Goal: Information Seeking & Learning: Compare options

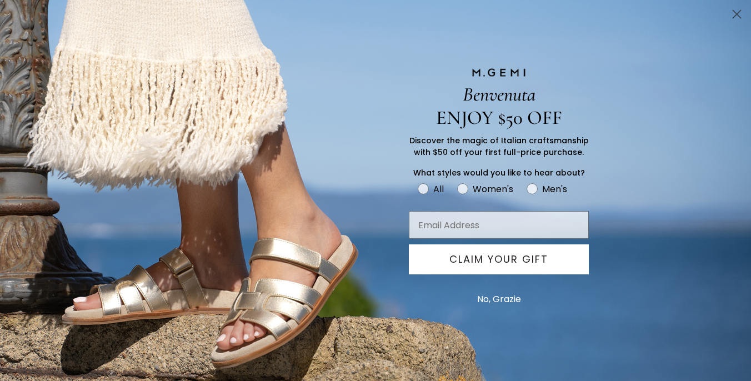
click at [593, 87] on div "Benvenuta ENJOY $50 OFF Discover the magic of Italian craftsmanship with $50 of…" at bounding box center [375, 190] width 751 height 381
click at [739, 13] on circle "Close dialog" at bounding box center [736, 14] width 18 height 18
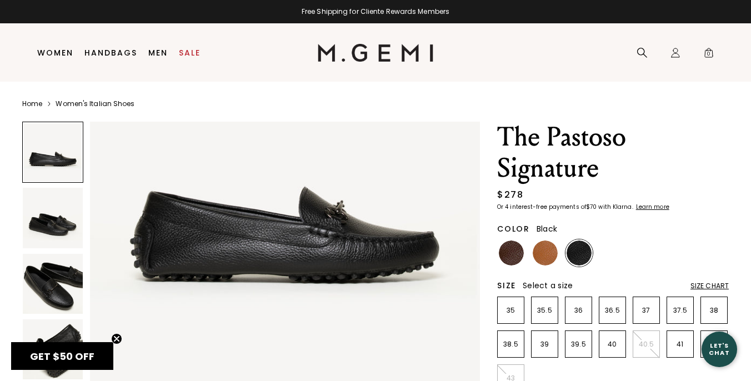
scroll to position [124, 0]
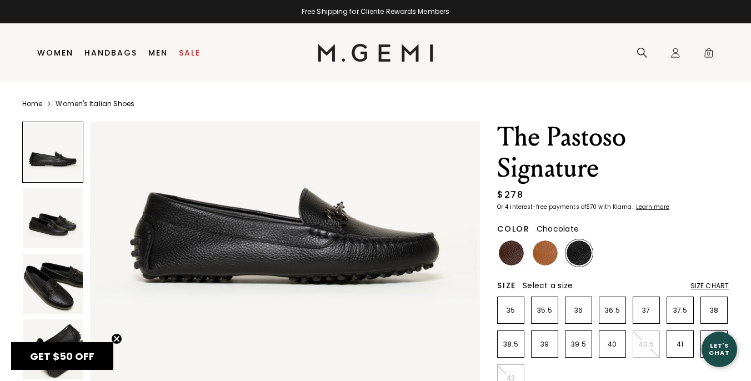
click at [506, 247] on img at bounding box center [511, 252] width 25 height 25
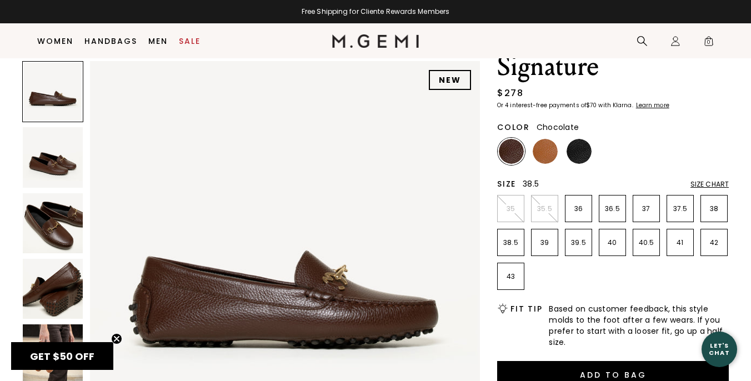
scroll to position [80, 0]
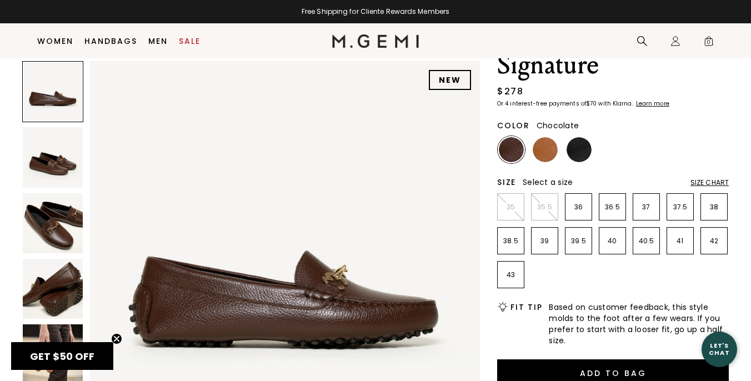
click at [45, 223] on img at bounding box center [53, 223] width 60 height 60
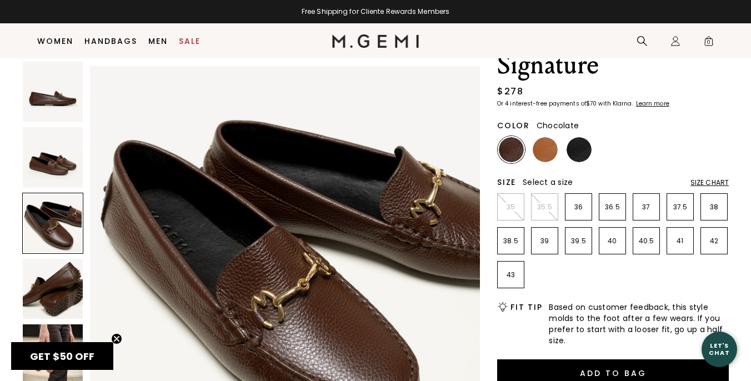
scroll to position [801, 0]
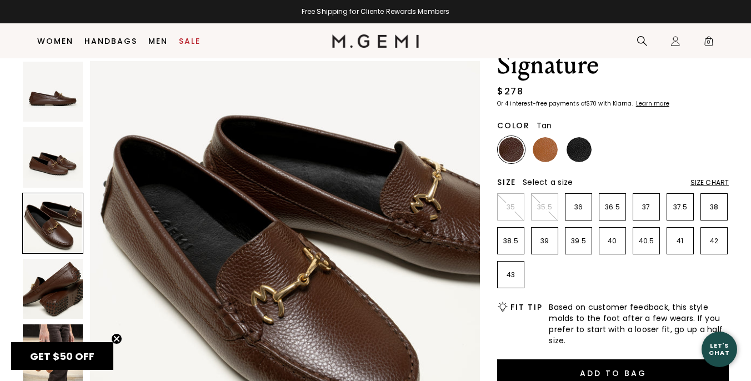
click at [543, 159] on img at bounding box center [544, 149] width 25 height 25
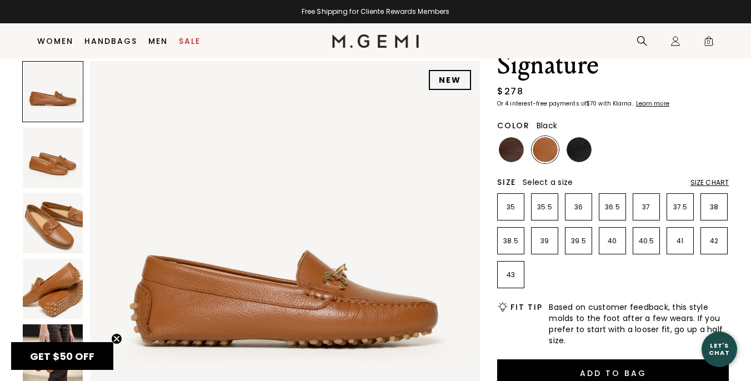
click at [573, 149] on img at bounding box center [578, 149] width 25 height 25
